Goal: Transaction & Acquisition: Obtain resource

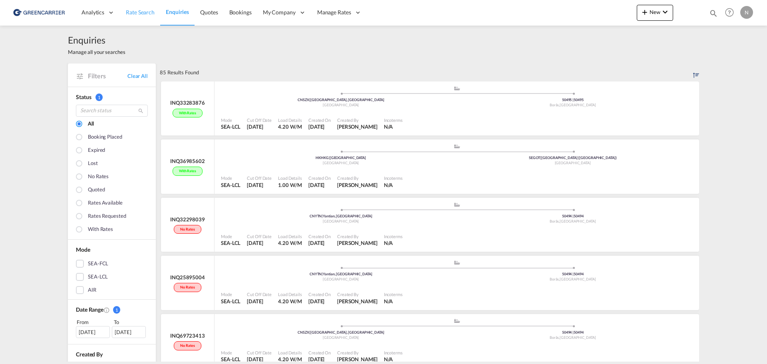
click at [130, 10] on span "Rate Search" at bounding box center [140, 12] width 29 height 7
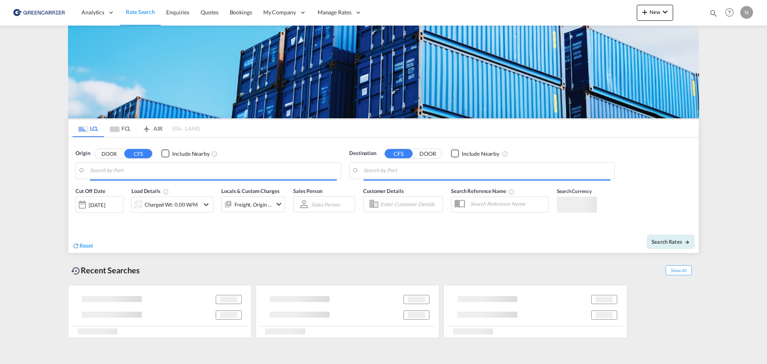
type input "Yantian, GD, CNYTN"
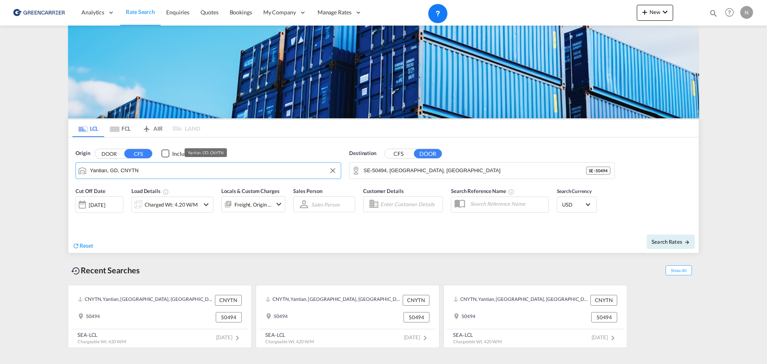
click at [136, 171] on input "Yantian, GD, CNYTN" at bounding box center [213, 171] width 247 height 12
click at [401, 170] on input "SE-50494, [GEOGRAPHIC_DATA], [GEOGRAPHIC_DATA]" at bounding box center [487, 171] width 247 height 12
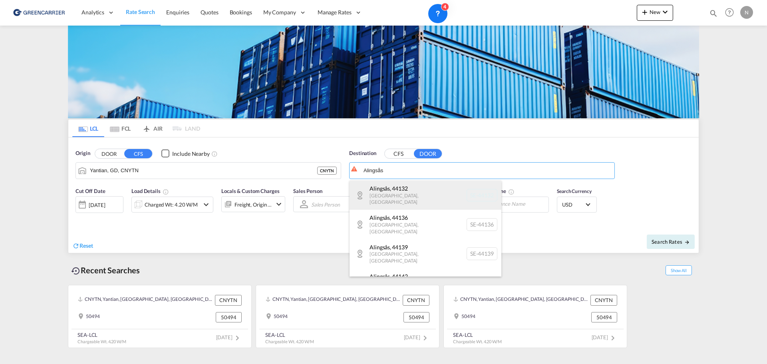
click at [449, 193] on div "[GEOGRAPHIC_DATA] , 44132 [GEOGRAPHIC_DATA] , [GEOGRAPHIC_DATA] SE-44132" at bounding box center [426, 195] width 152 height 29
type input "SE-44132, [GEOGRAPHIC_DATA], [GEOGRAPHIC_DATA]"
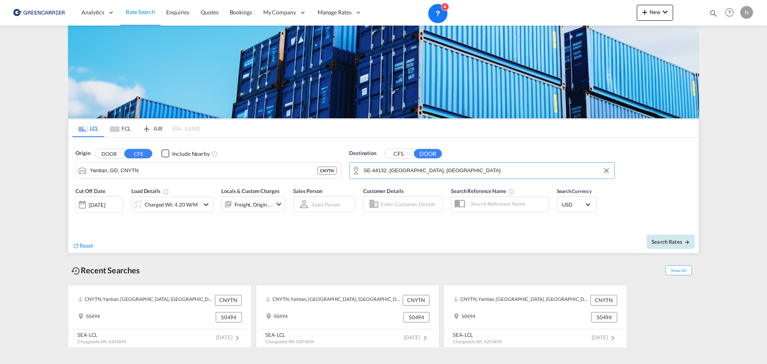
click at [660, 241] on span "Search Rates" at bounding box center [671, 242] width 38 height 6
type input "CNYTN to 44132 / [DATE]"
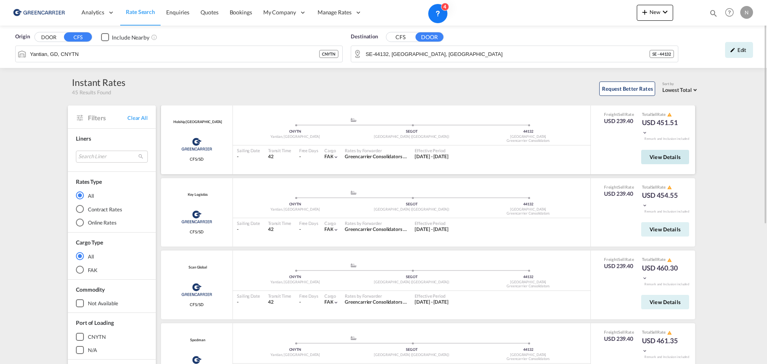
click at [658, 154] on span "View Details" at bounding box center [665, 157] width 31 height 6
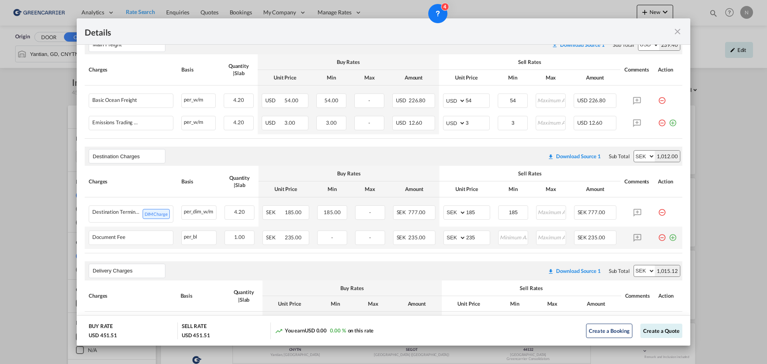
scroll to position [270, 0]
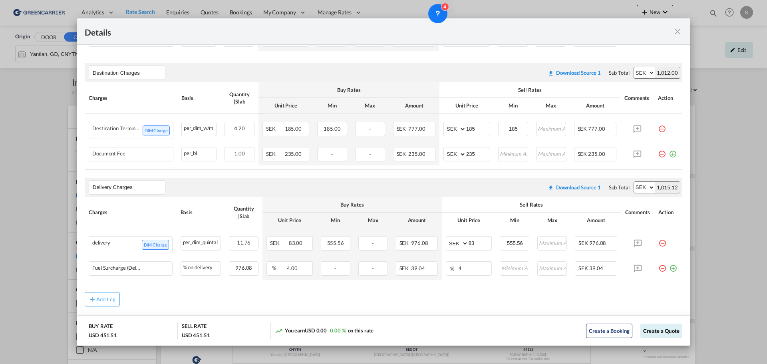
click at [674, 30] on md-icon "icon-close fg-AAA8AD m-0 cursor" at bounding box center [678, 32] width 10 height 10
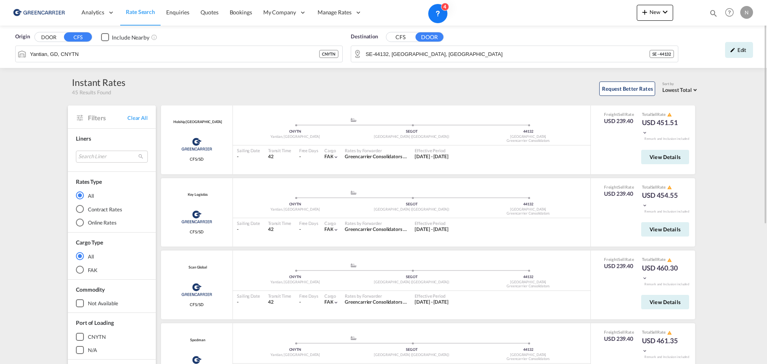
click at [141, 11] on span "Rate Search" at bounding box center [140, 11] width 29 height 7
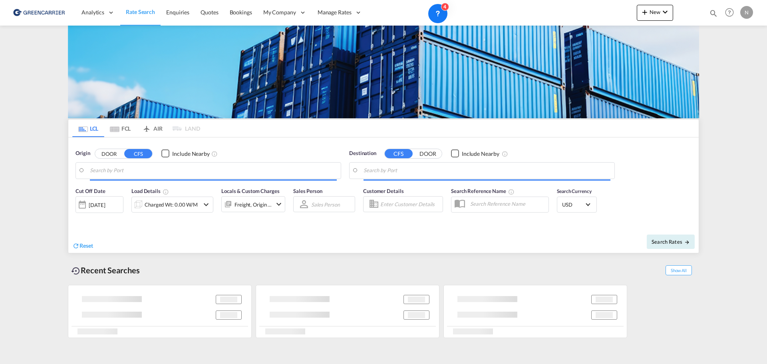
type input "Yantian, GD, CNYTN"
type input "SE-44132, [GEOGRAPHIC_DATA], [GEOGRAPHIC_DATA]"
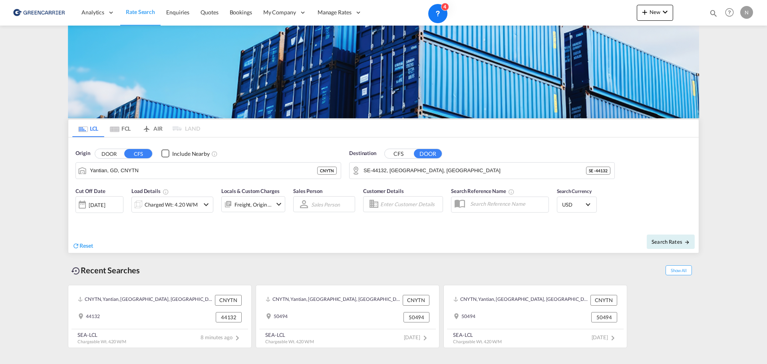
click at [235, 230] on div "Reset" at bounding box center [228, 240] width 313 height 22
click at [503, 18] on div "Analytics Reports Dashboard Rate Search Enquiries Quotes Bookings" at bounding box center [383, 12] width 743 height 25
